Goal: Information Seeking & Learning: Learn about a topic

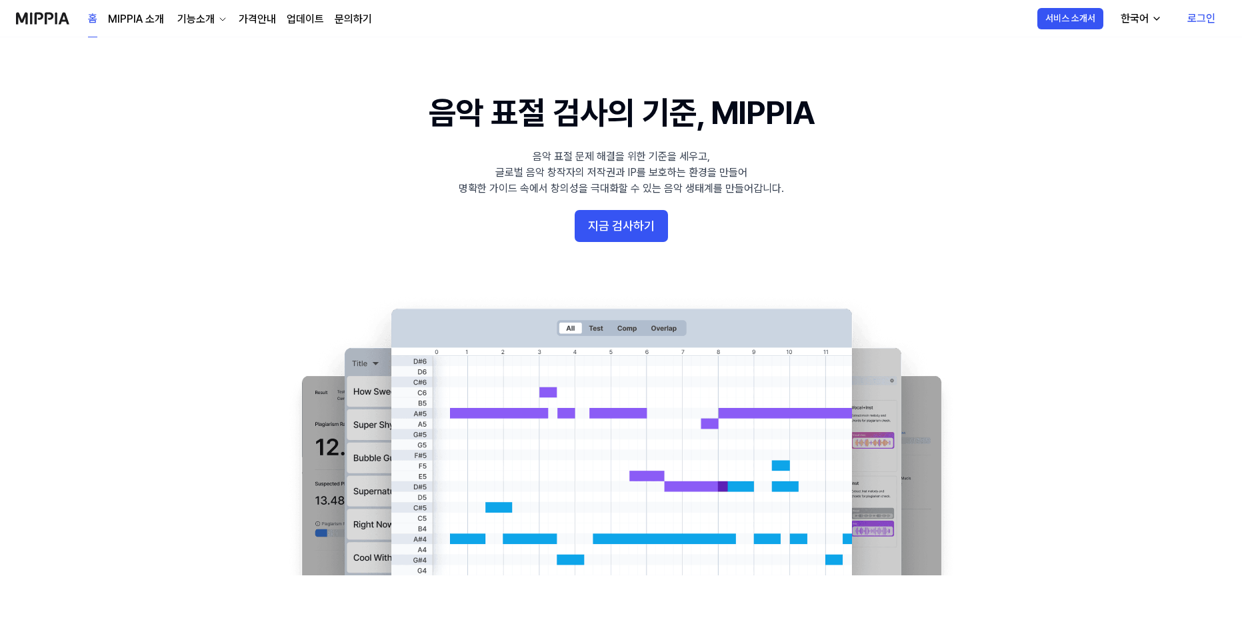
click at [154, 17] on link "MIPPIA 소개" at bounding box center [136, 19] width 56 height 16
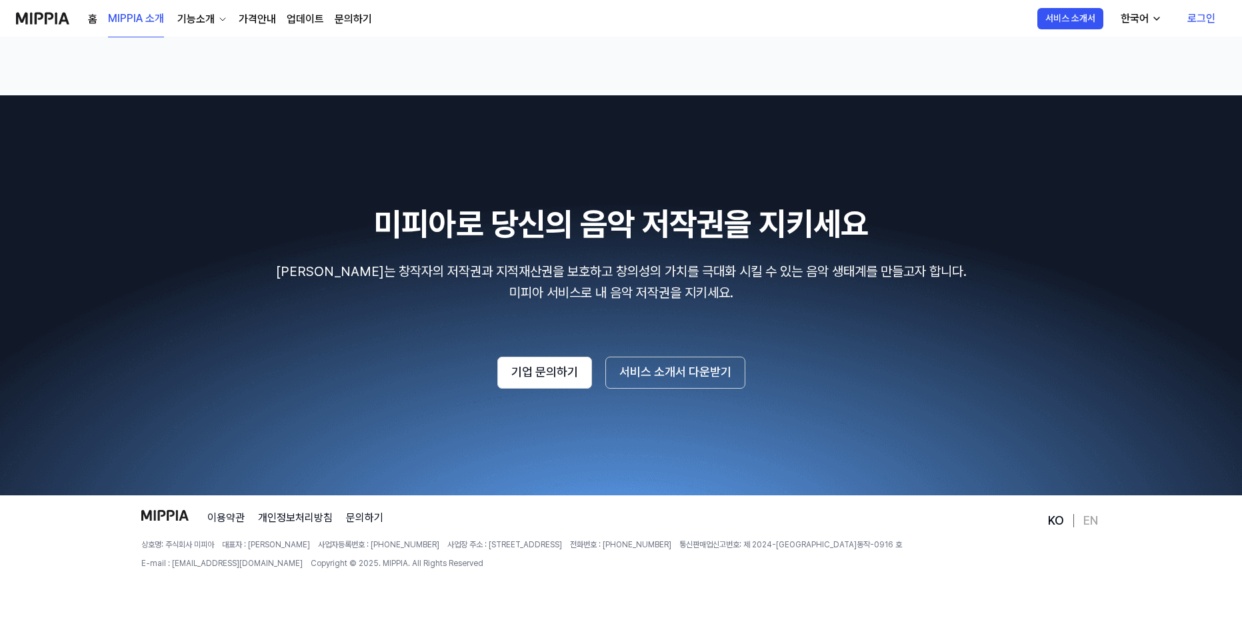
scroll to position [1999, 0]
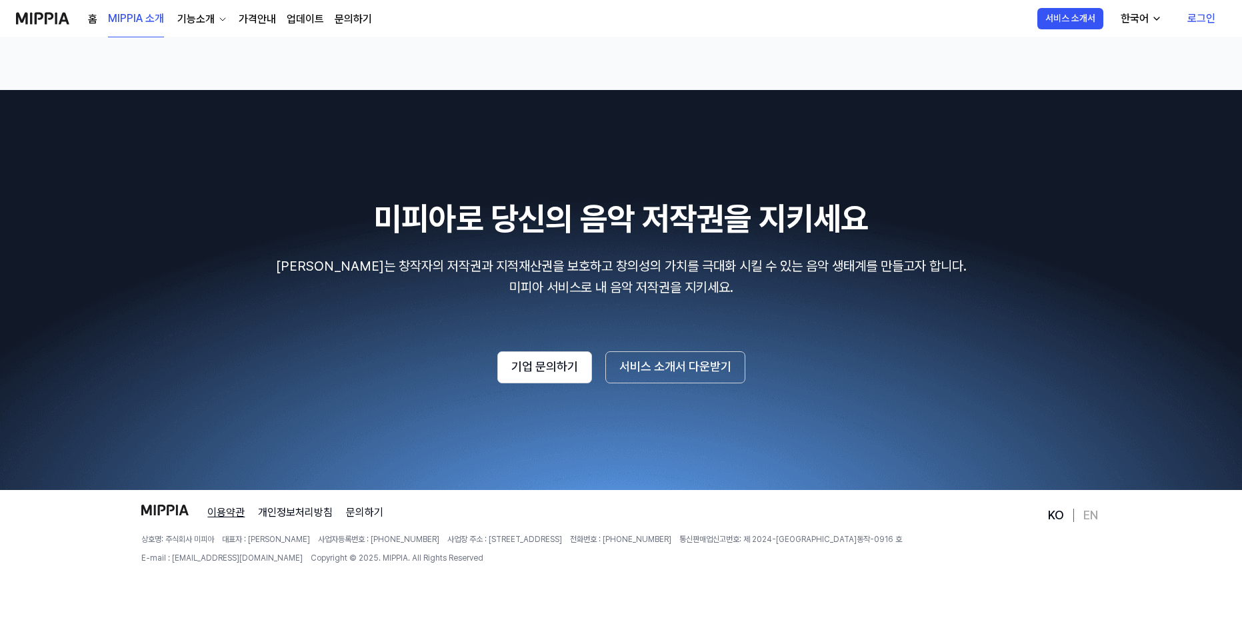
click at [221, 512] on link "이용약관" at bounding box center [225, 512] width 37 height 16
click at [285, 509] on link "개인정보처리방침" at bounding box center [295, 512] width 75 height 16
click at [265, 21] on link "가격안내" at bounding box center [257, 19] width 37 height 16
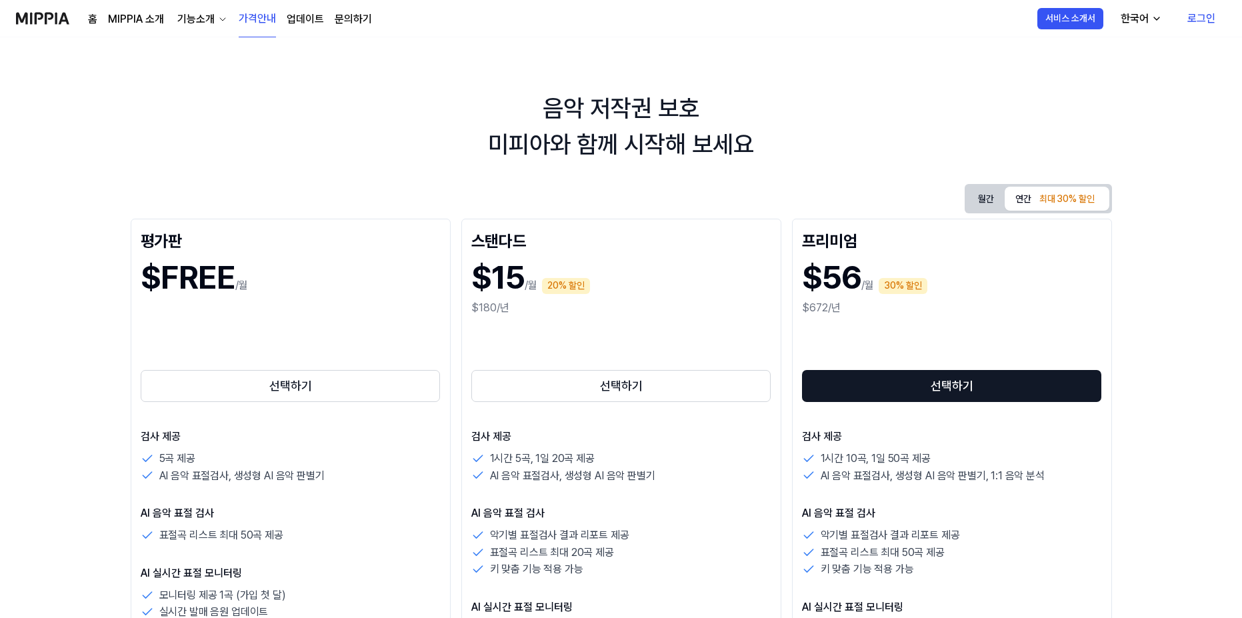
click at [211, 21] on div "기능소개" at bounding box center [196, 19] width 43 height 16
click at [197, 48] on link "표절 검사" at bounding box center [201, 49] width 128 height 27
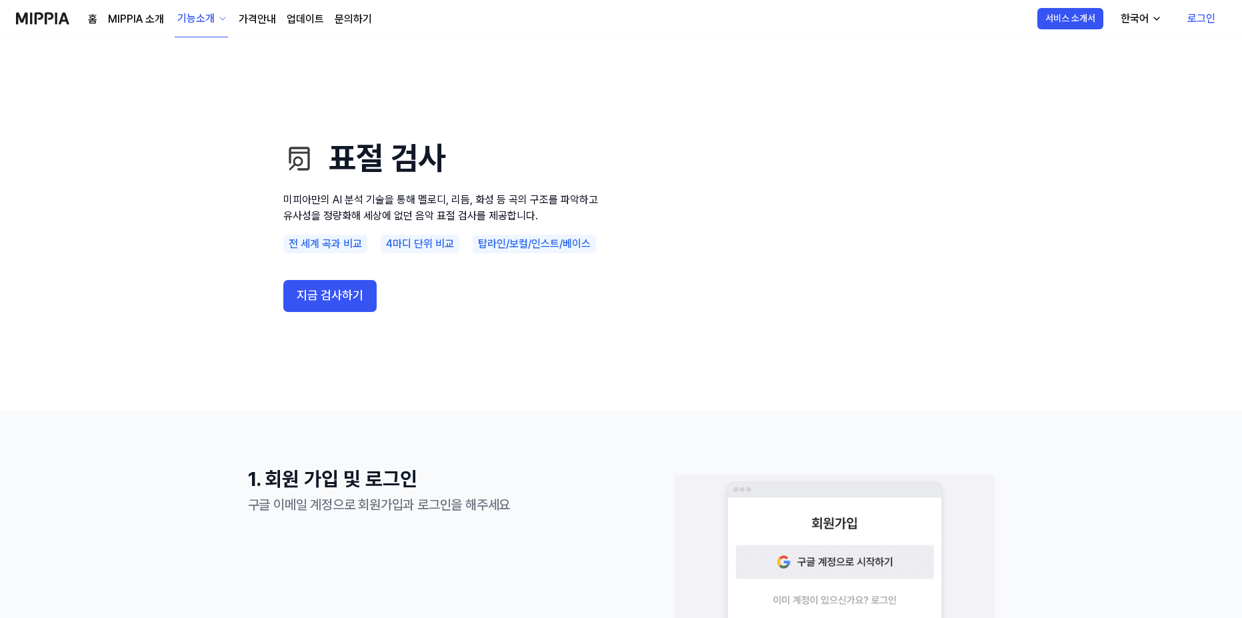
click at [220, 18] on icon "button" at bounding box center [222, 18] width 5 height 3
click at [198, 133] on link "AI 판별기" at bounding box center [201, 139] width 128 height 27
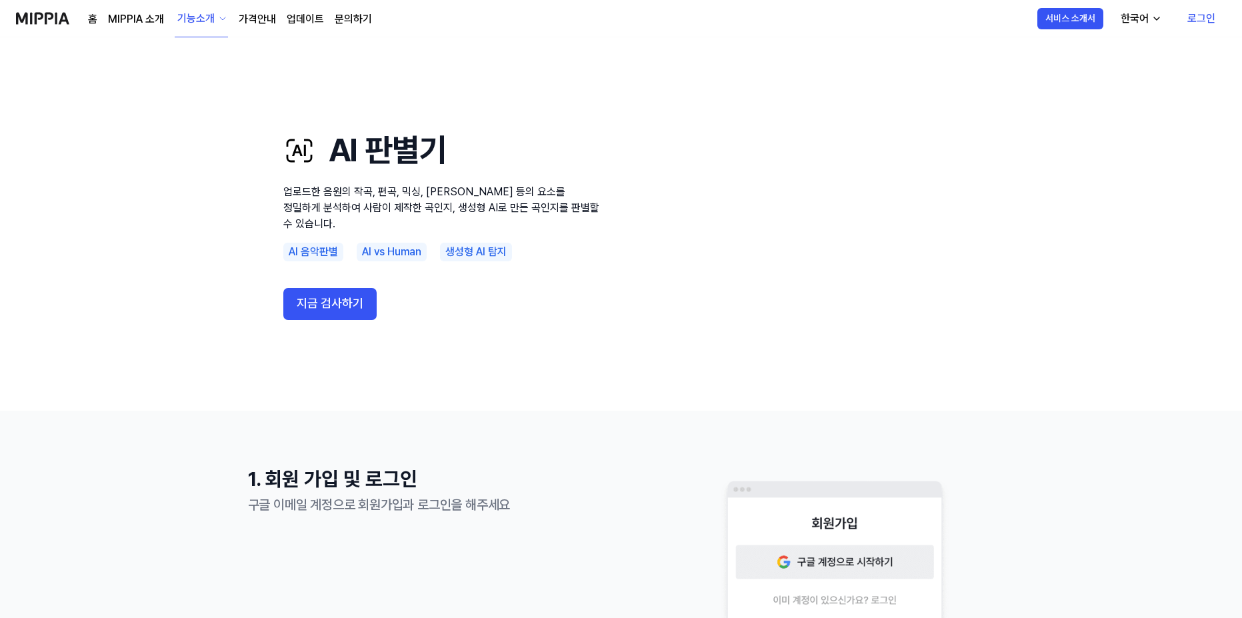
click at [146, 19] on link "MIPPIA 소개" at bounding box center [136, 19] width 56 height 16
